Goal: Task Accomplishment & Management: Complete application form

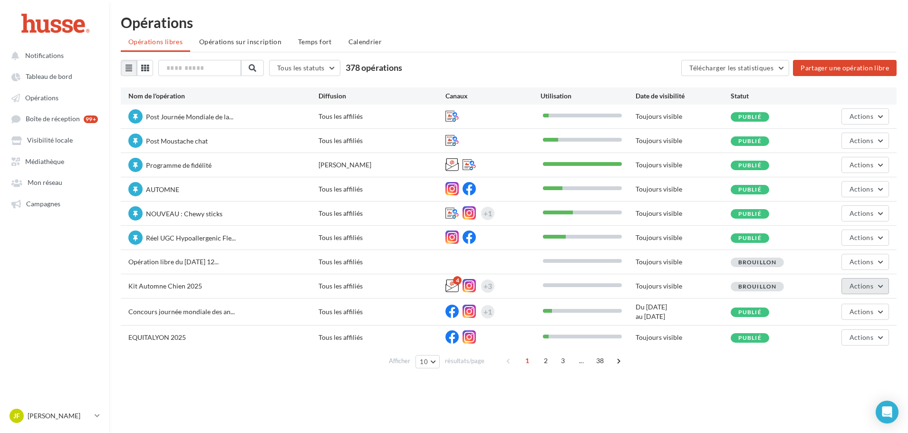
click at [855, 288] on span "Actions" at bounding box center [861, 286] width 24 height 8
click at [838, 298] on button "Editer" at bounding box center [841, 308] width 95 height 25
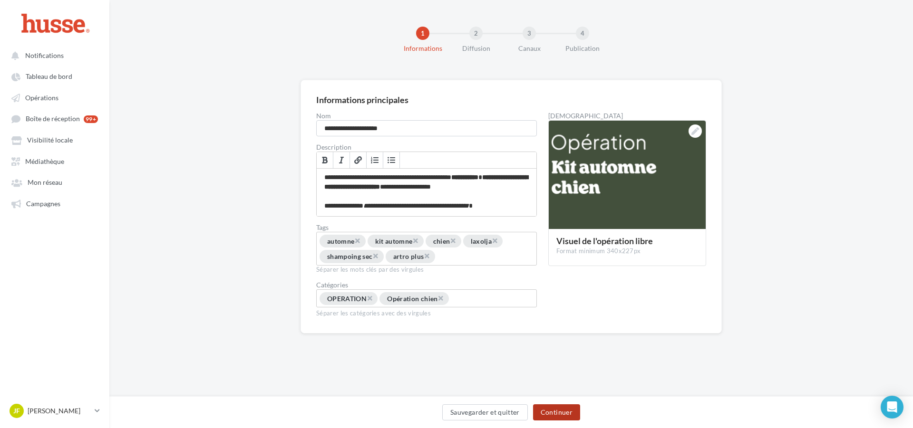
click at [557, 411] on button "Continuer" at bounding box center [556, 412] width 47 height 16
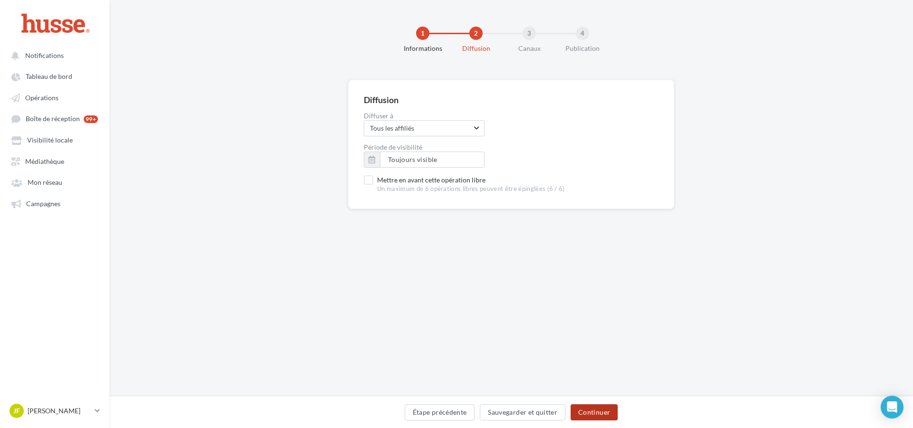
click at [601, 409] on button "Continuer" at bounding box center [593, 412] width 47 height 16
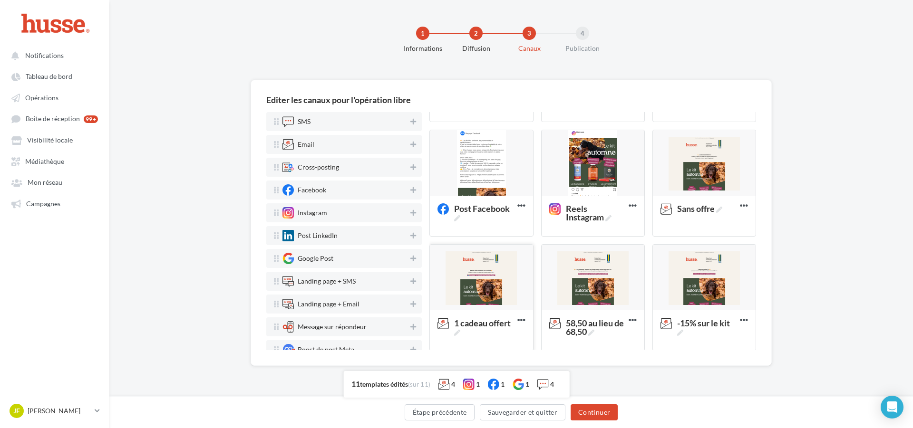
scroll to position [223, 0]
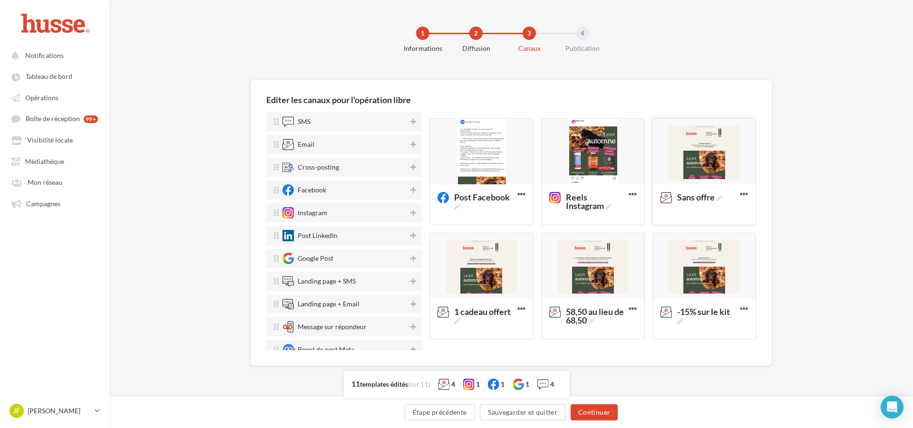
click at [701, 170] on div at bounding box center [704, 152] width 103 height 67
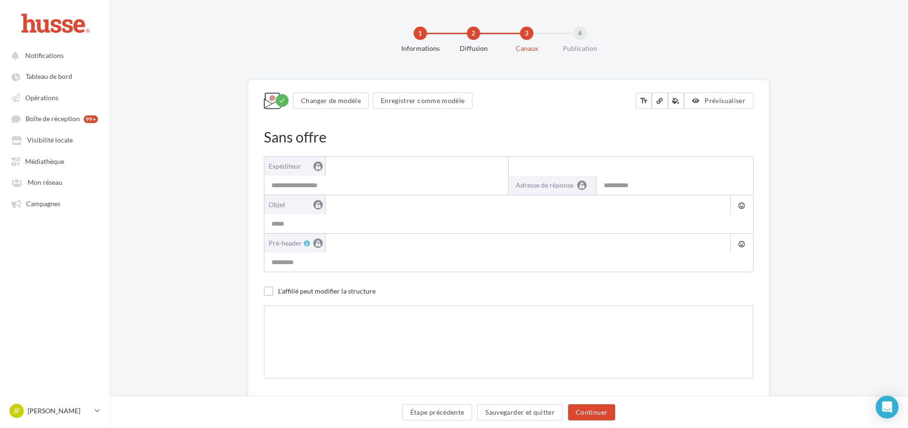
type input "**********"
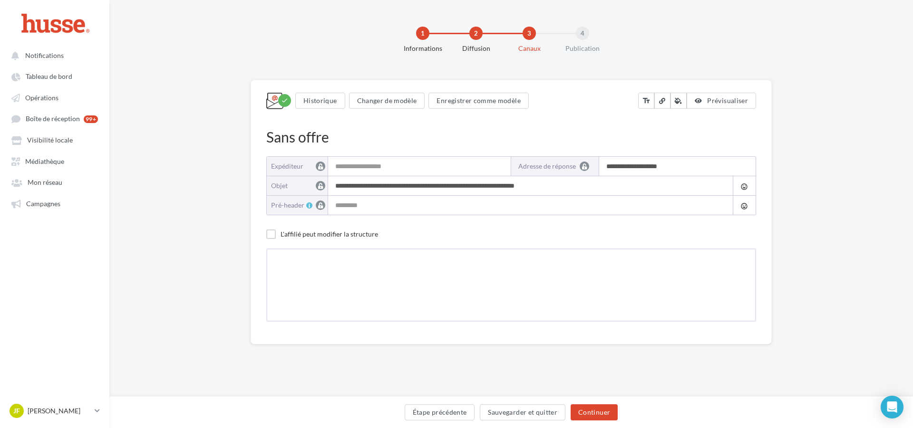
type input "**********"
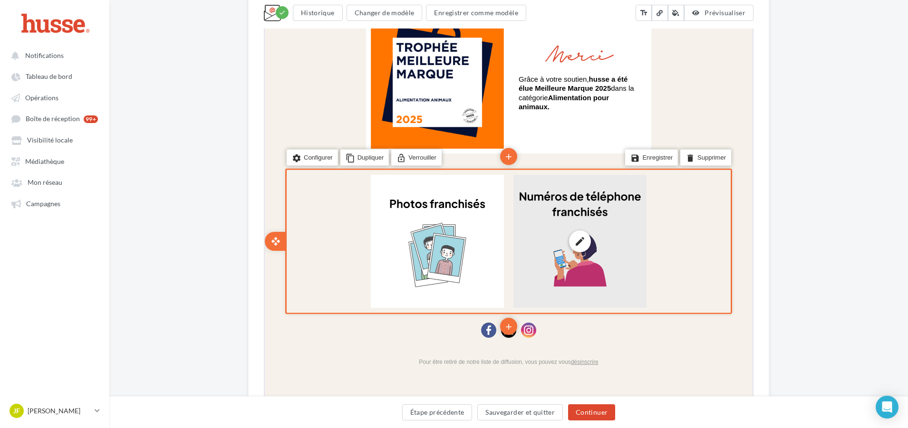
scroll to position [951, 0]
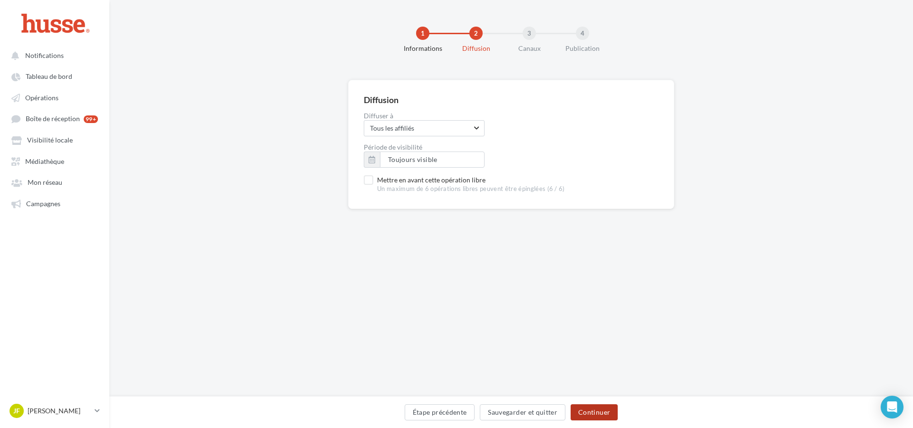
click at [595, 410] on button "Continuer" at bounding box center [593, 412] width 47 height 16
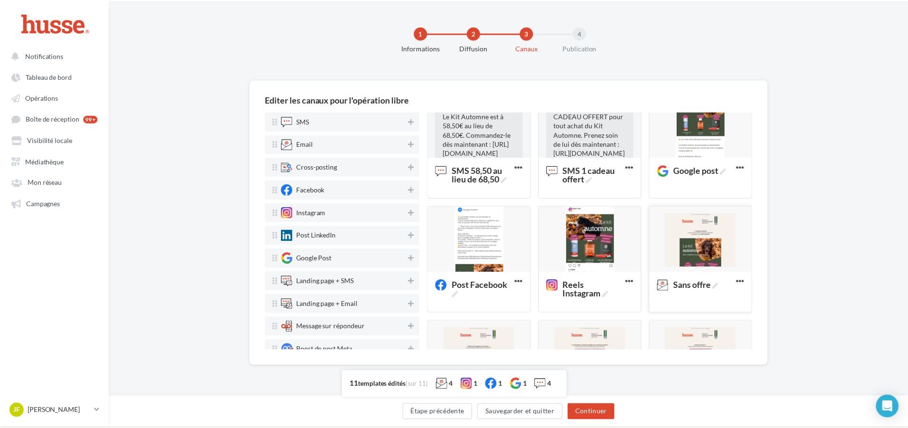
scroll to position [190, 0]
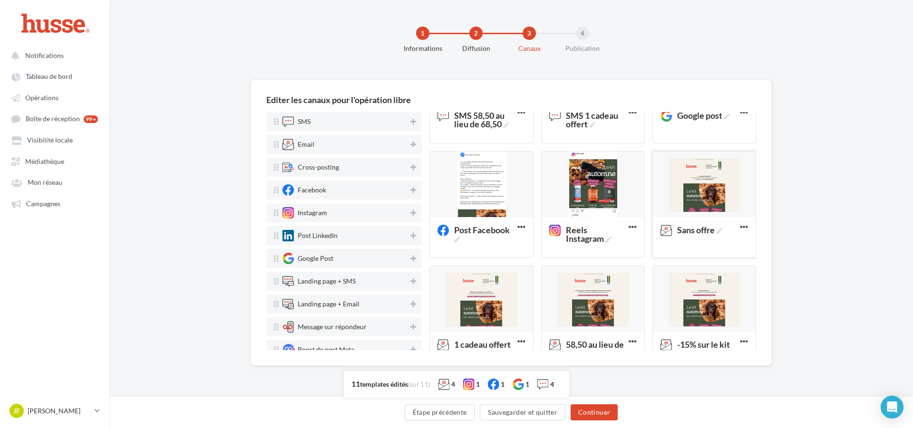
click at [675, 209] on div at bounding box center [704, 185] width 103 height 67
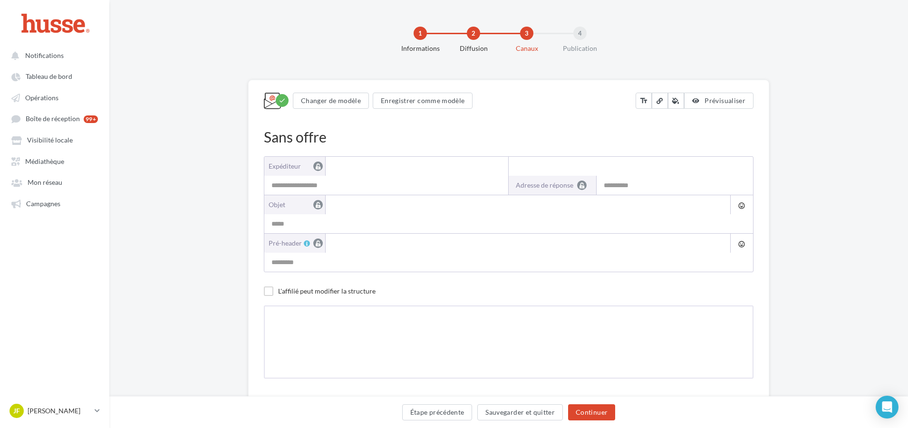
scroll to position [29, 0]
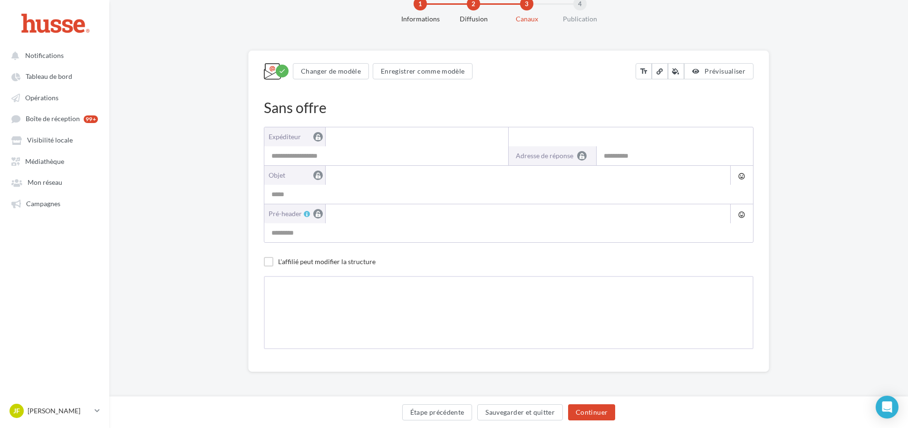
type input "**********"
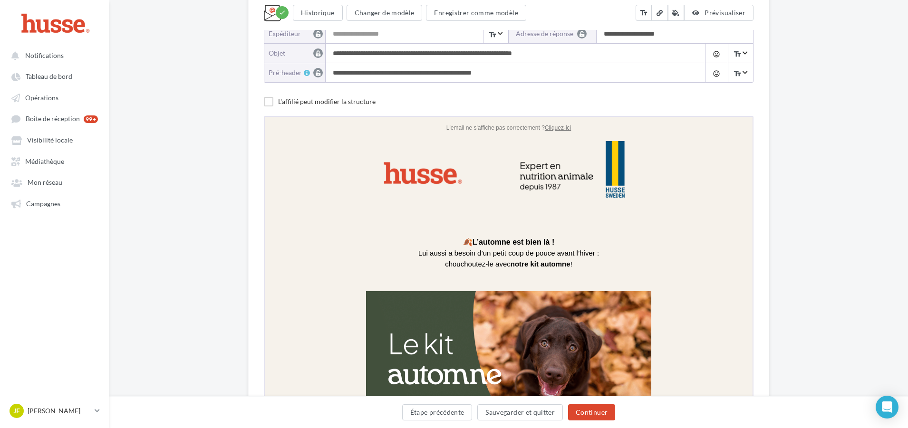
scroll to position [143, 0]
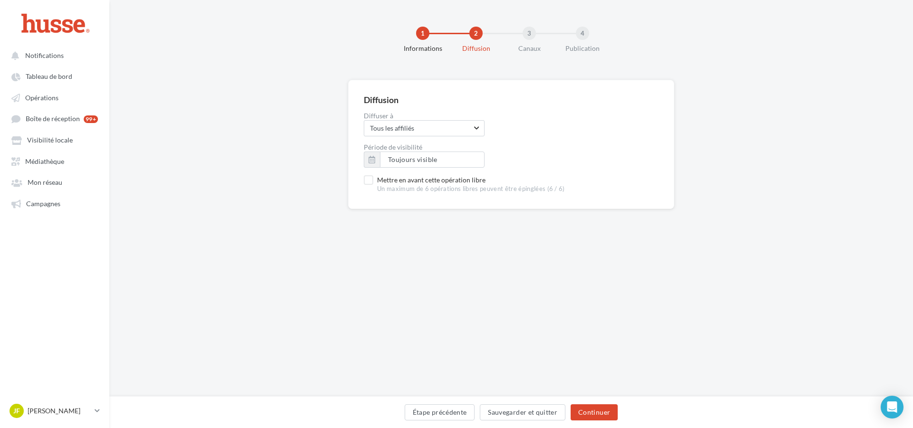
click at [589, 423] on div "Étape précédente Sauvegarder et quitter Continuer" at bounding box center [511, 414] width 788 height 20
click at [596, 415] on button "Continuer" at bounding box center [593, 412] width 47 height 16
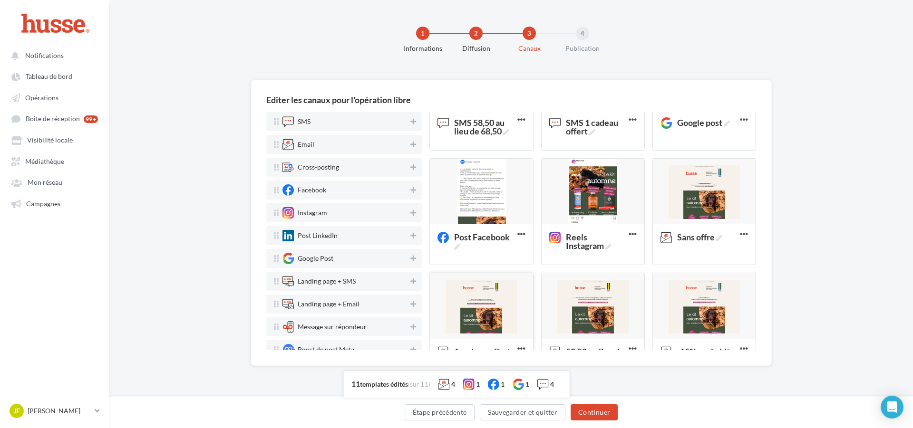
scroll to position [190, 0]
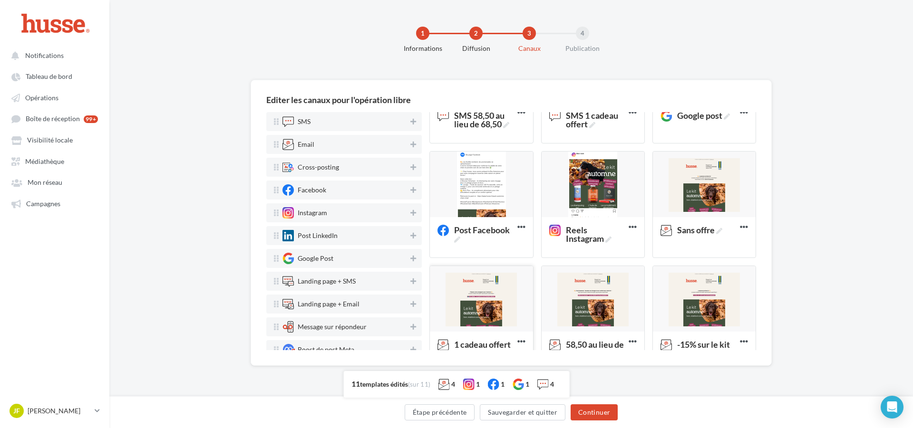
click at [472, 324] on div at bounding box center [481, 299] width 103 height 67
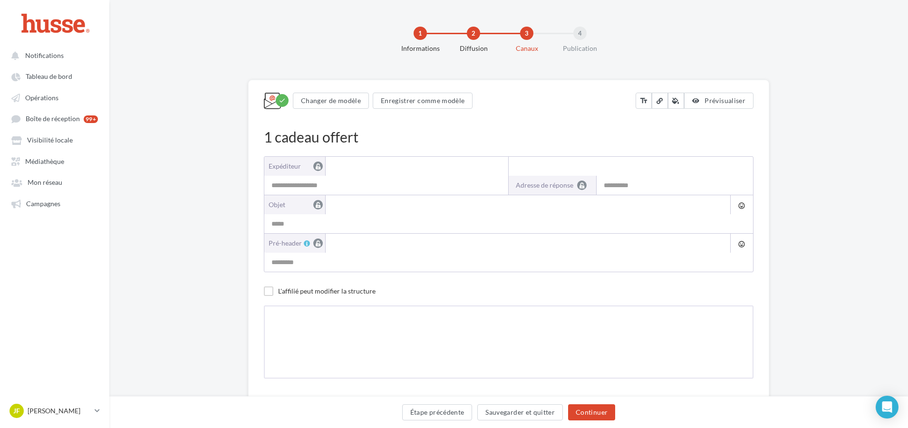
type input "**********"
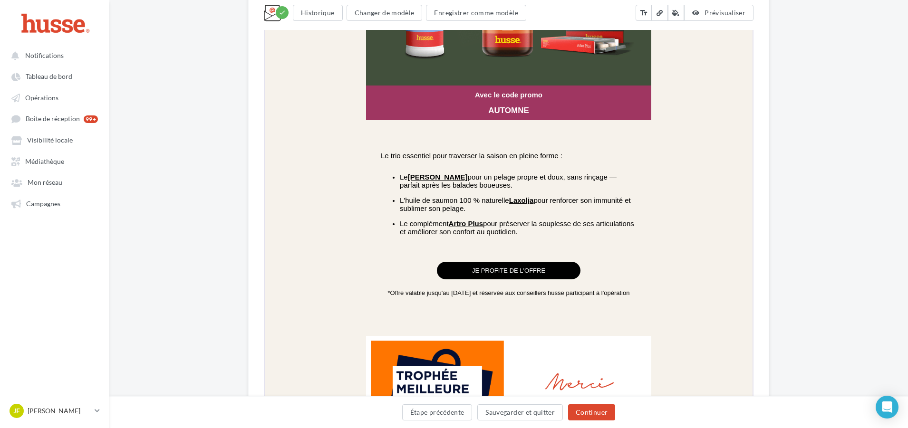
scroll to position [618, 0]
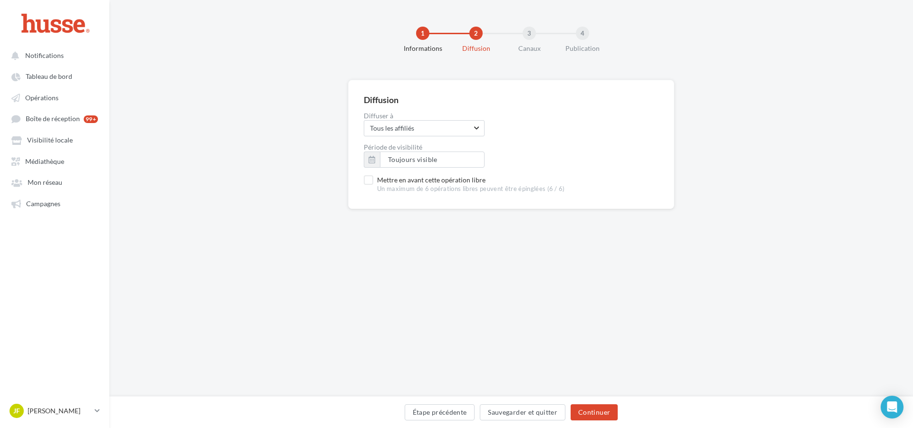
click at [589, 401] on div "Étape précédente Sauvegarder et quitter Continuer" at bounding box center [510, 412] width 803 height 32
click at [594, 411] on button "Continuer" at bounding box center [593, 412] width 47 height 16
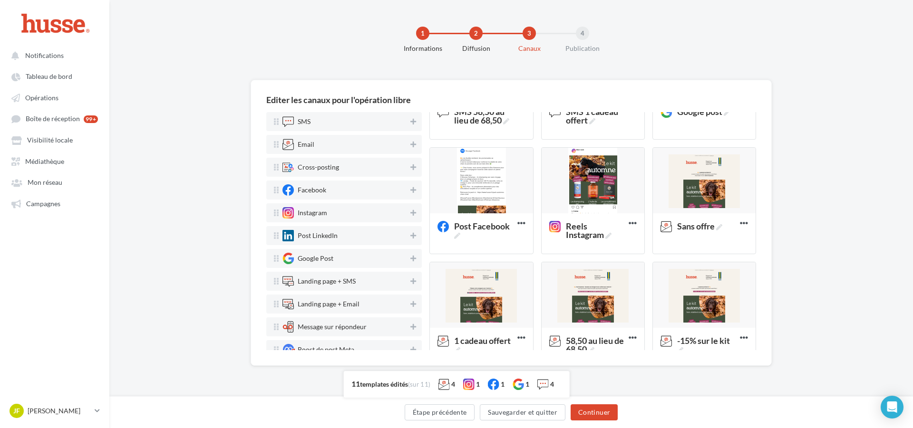
scroll to position [223, 0]
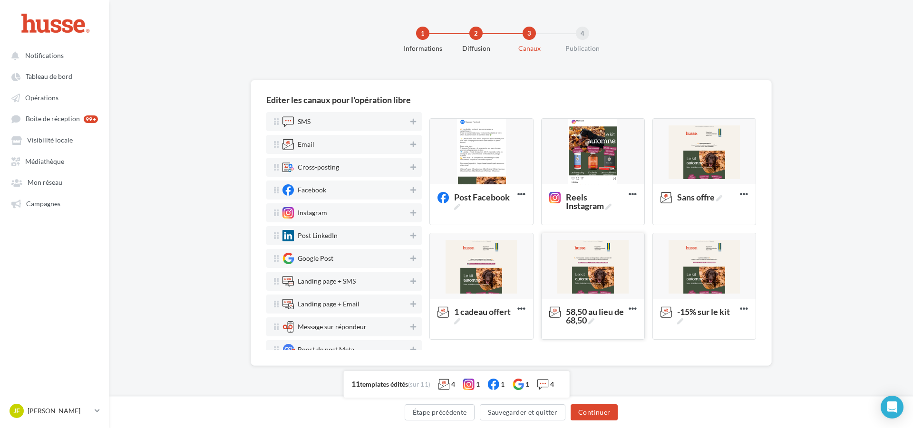
click at [603, 286] on div at bounding box center [592, 266] width 103 height 67
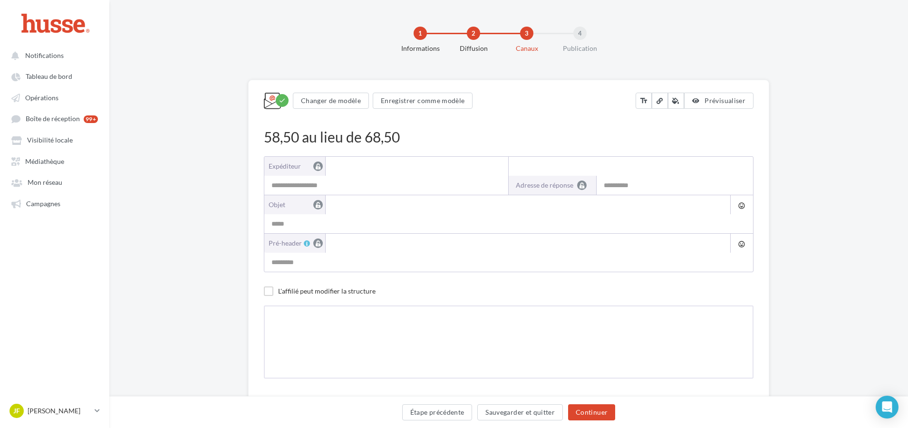
type input "**********"
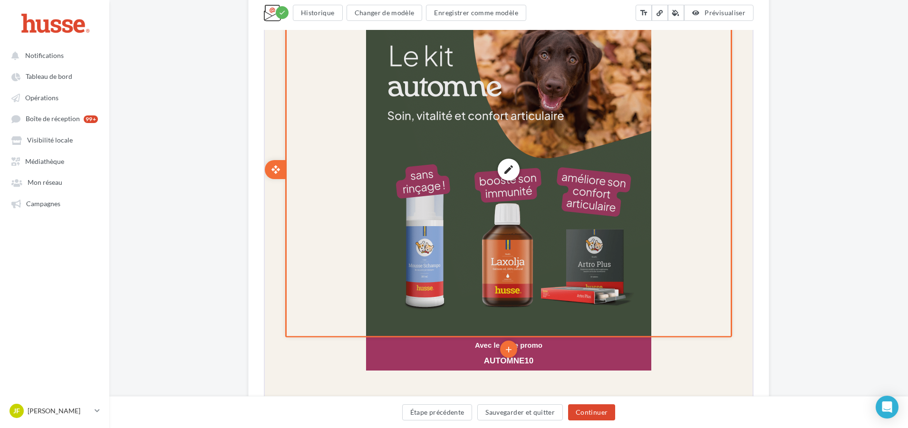
scroll to position [618, 0]
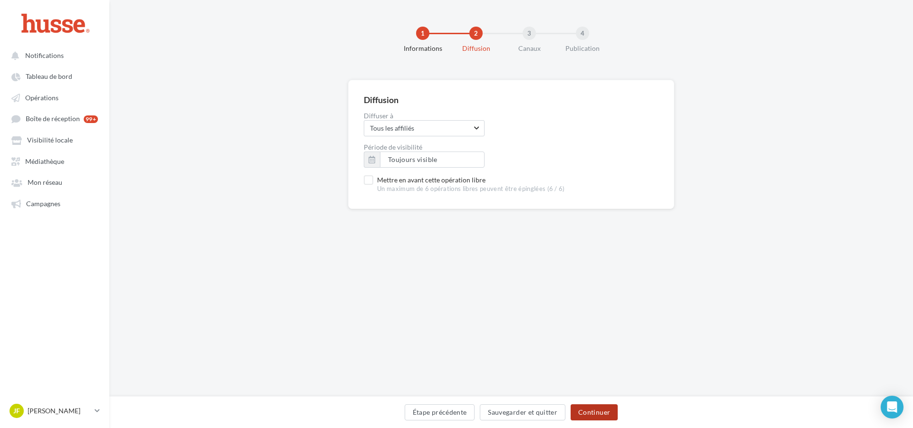
click at [589, 408] on button "Continuer" at bounding box center [593, 412] width 47 height 16
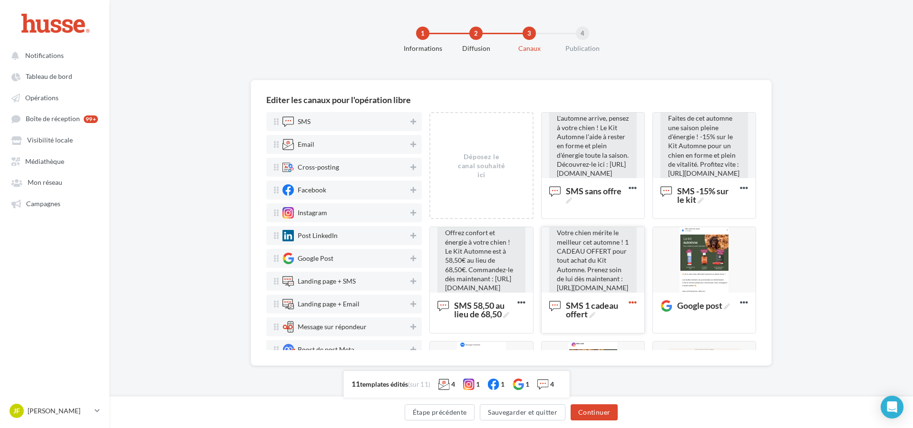
scroll to position [190, 0]
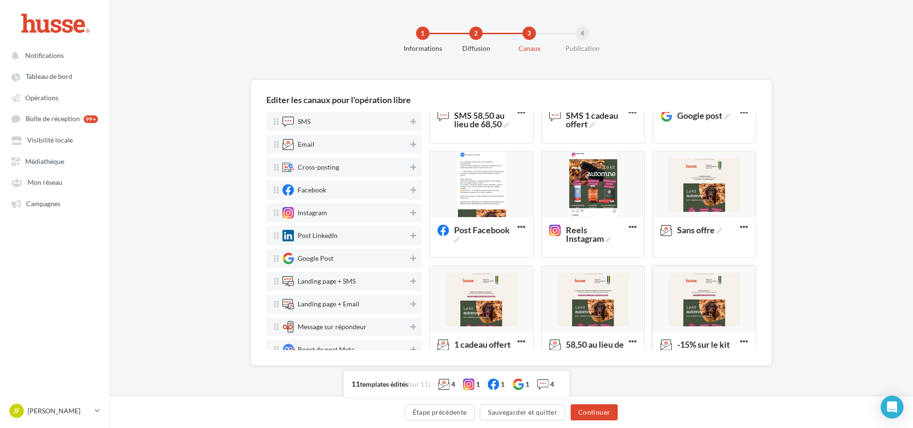
click at [693, 301] on div at bounding box center [704, 299] width 103 height 67
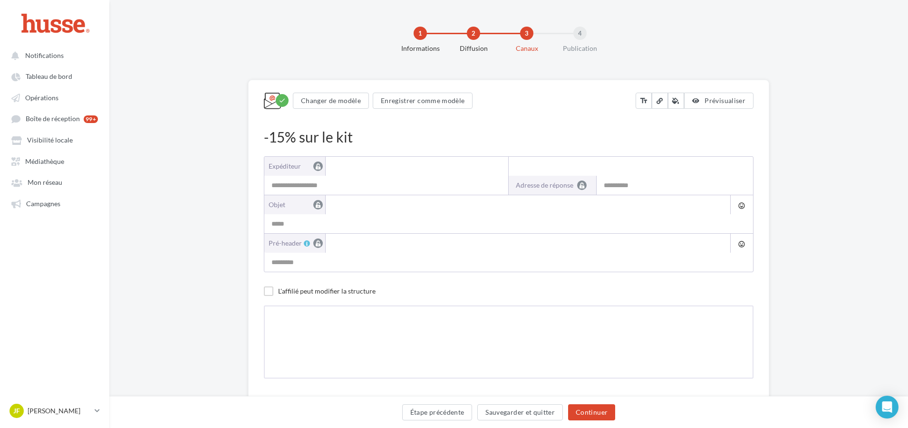
type input "**********"
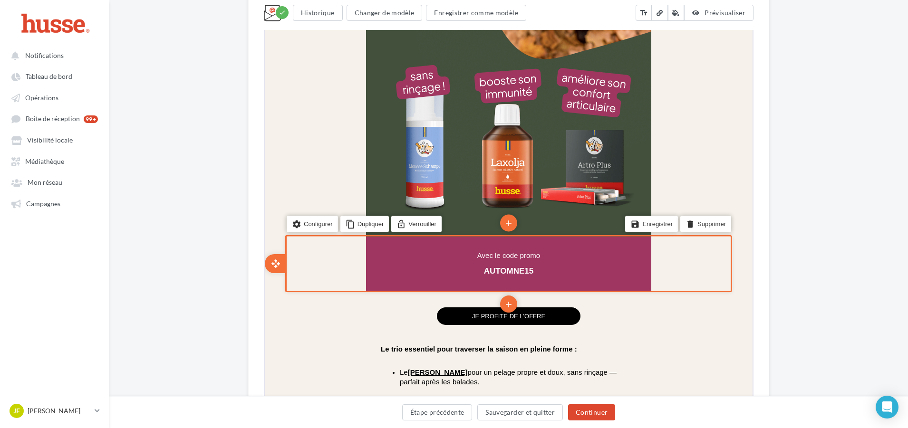
scroll to position [618, 0]
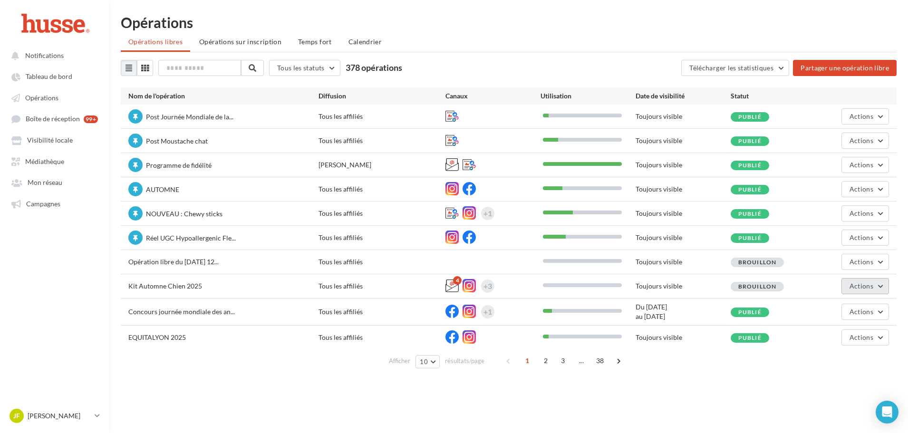
click at [883, 292] on button "Actions" at bounding box center [865, 286] width 48 height 16
click at [843, 304] on button "Editer" at bounding box center [841, 308] width 95 height 25
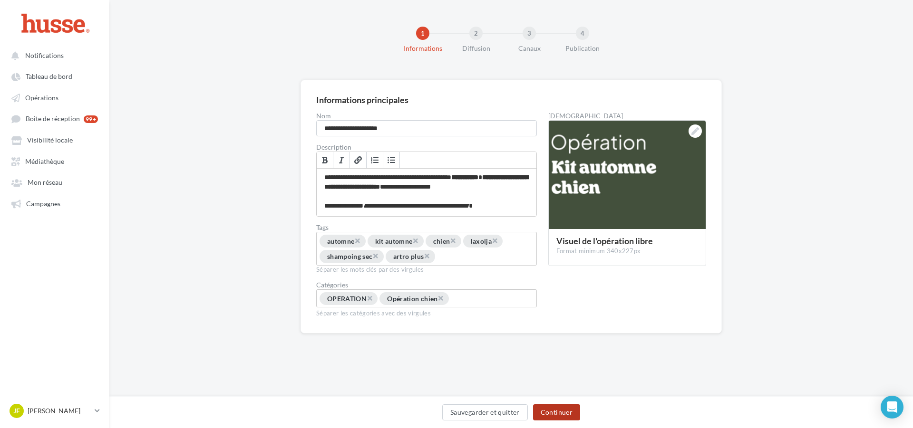
click at [545, 416] on button "Continuer" at bounding box center [556, 412] width 47 height 16
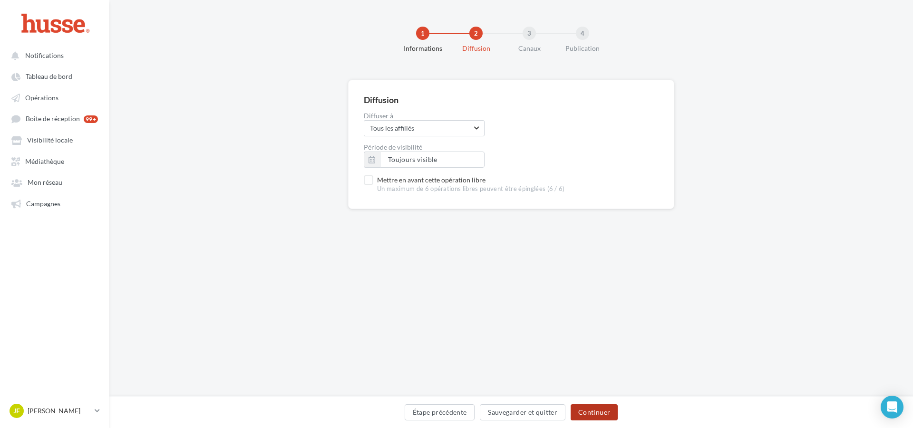
click at [605, 407] on button "Continuer" at bounding box center [593, 412] width 47 height 16
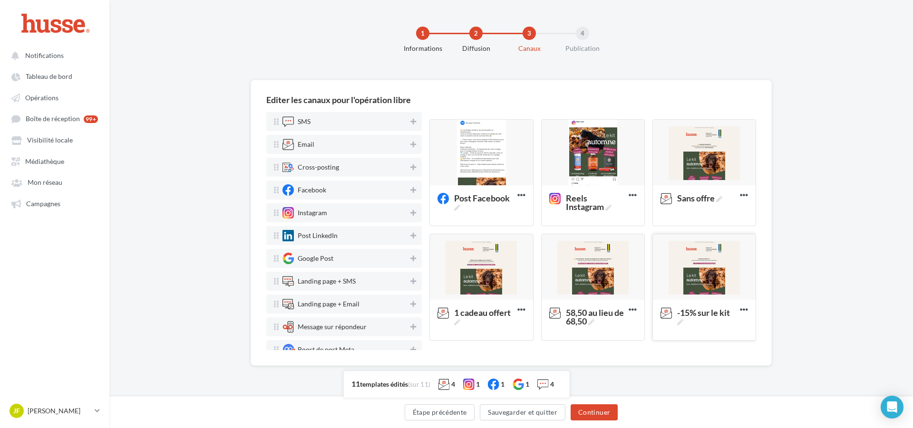
scroll to position [223, 0]
click at [712, 170] on div at bounding box center [704, 152] width 103 height 67
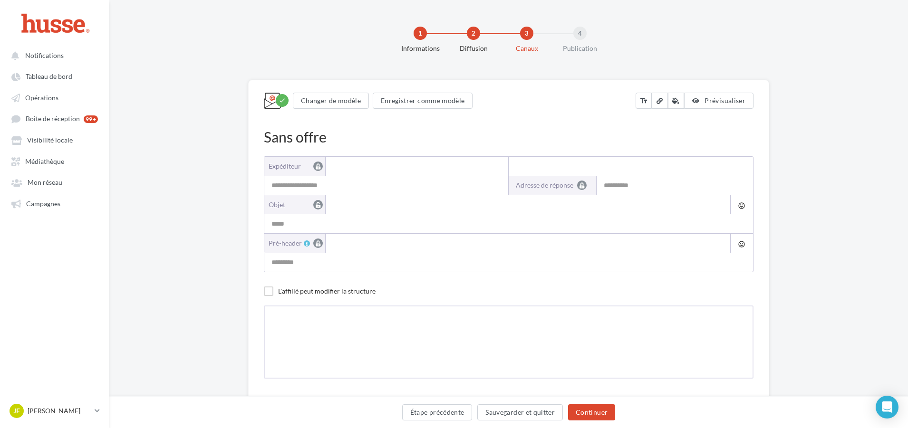
type input "**********"
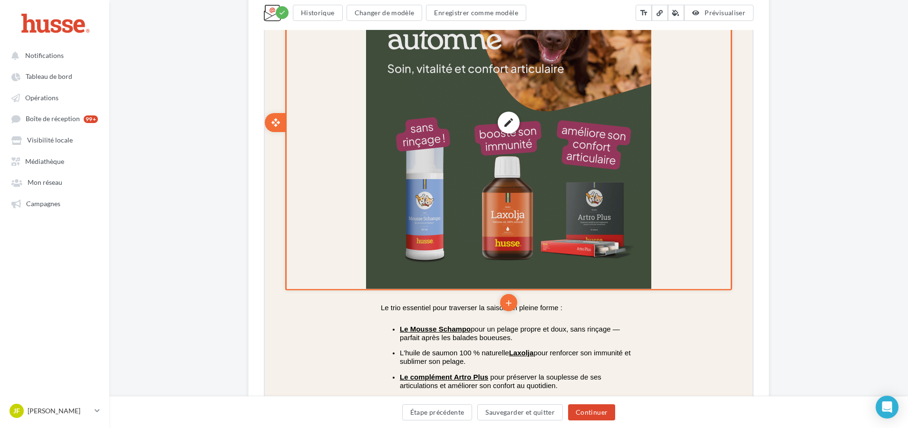
scroll to position [523, 0]
